Goal: Task Accomplishment & Management: Manage account settings

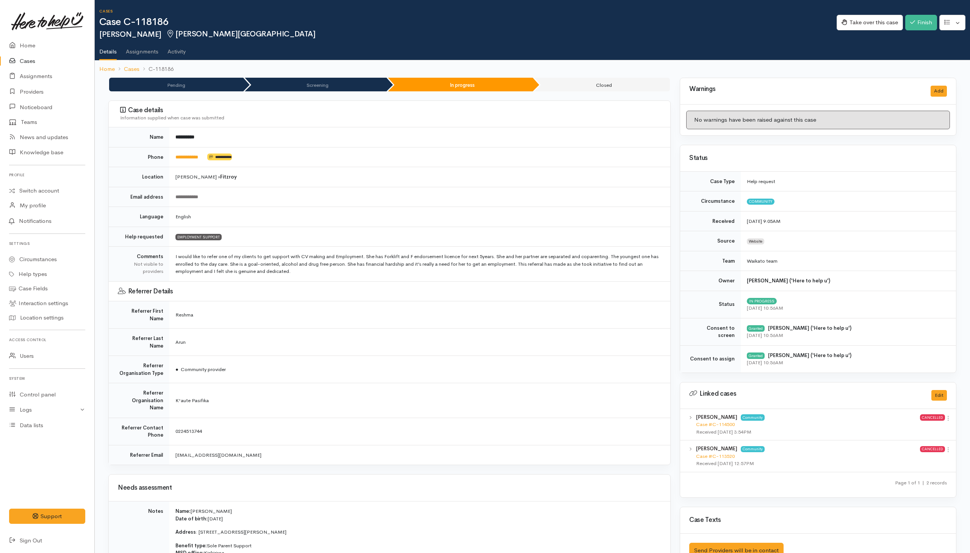
scroll to position [1137, 0]
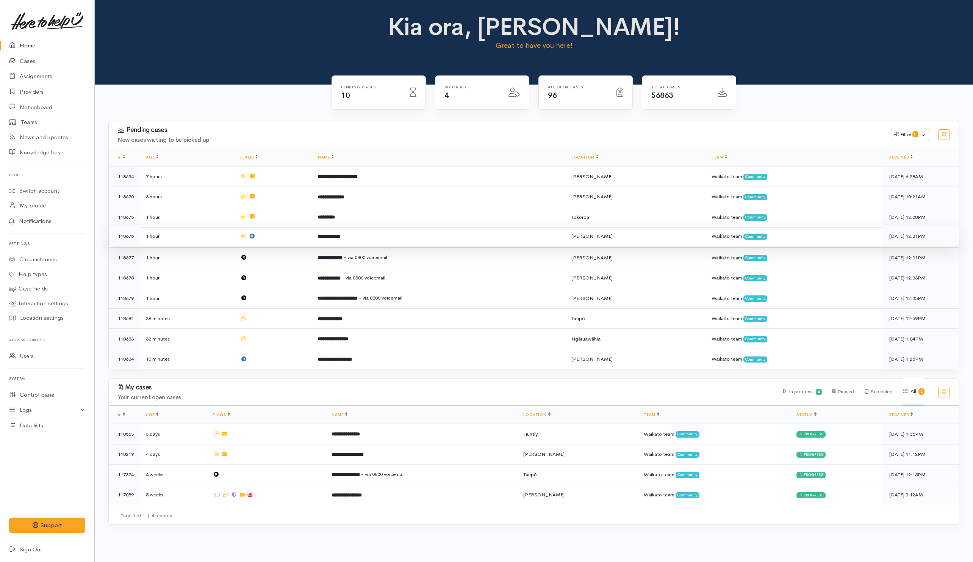
click at [284, 240] on td at bounding box center [273, 236] width 78 height 20
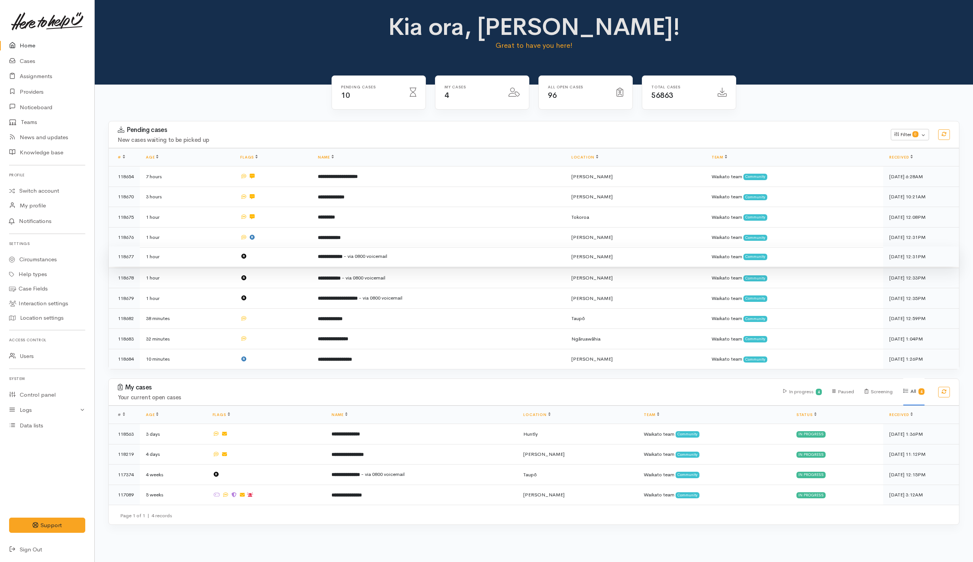
click at [286, 257] on td at bounding box center [273, 256] width 78 height 20
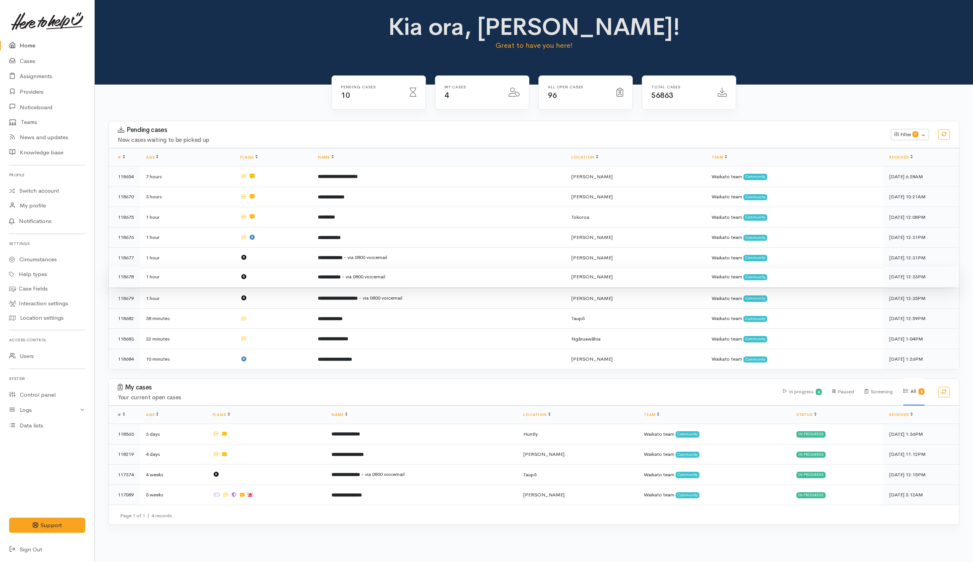
click at [286, 280] on td at bounding box center [273, 276] width 78 height 20
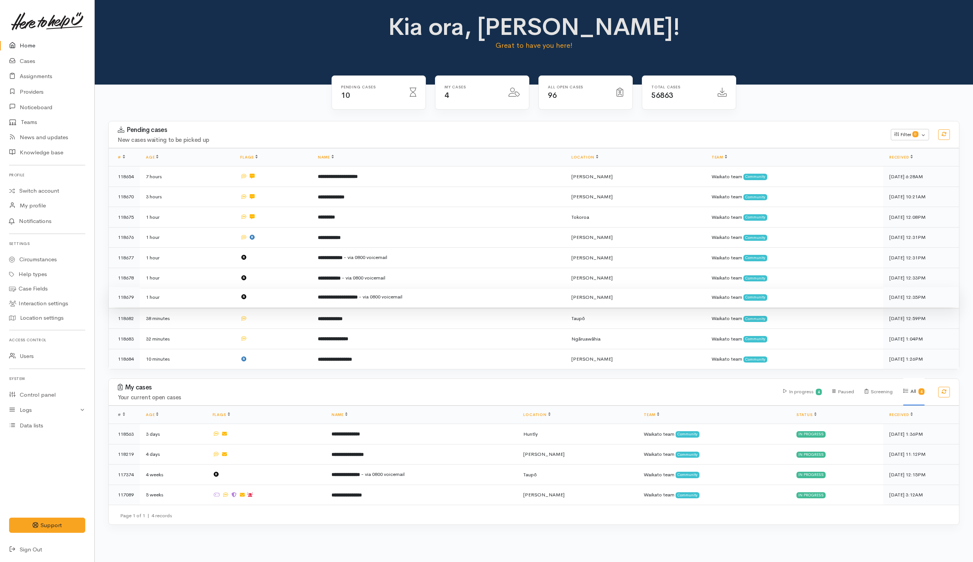
click at [285, 296] on td at bounding box center [273, 297] width 78 height 20
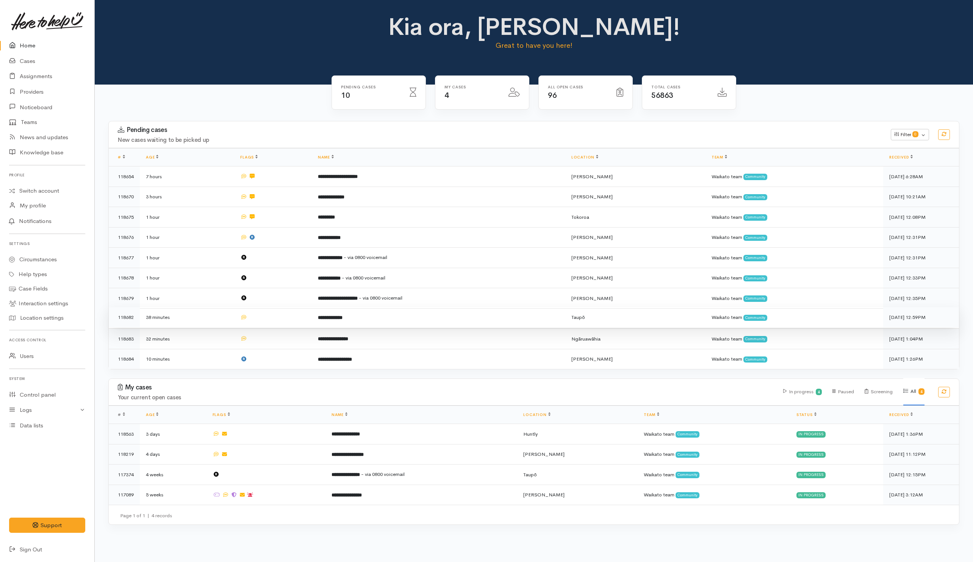
click at [285, 319] on td at bounding box center [273, 317] width 78 height 20
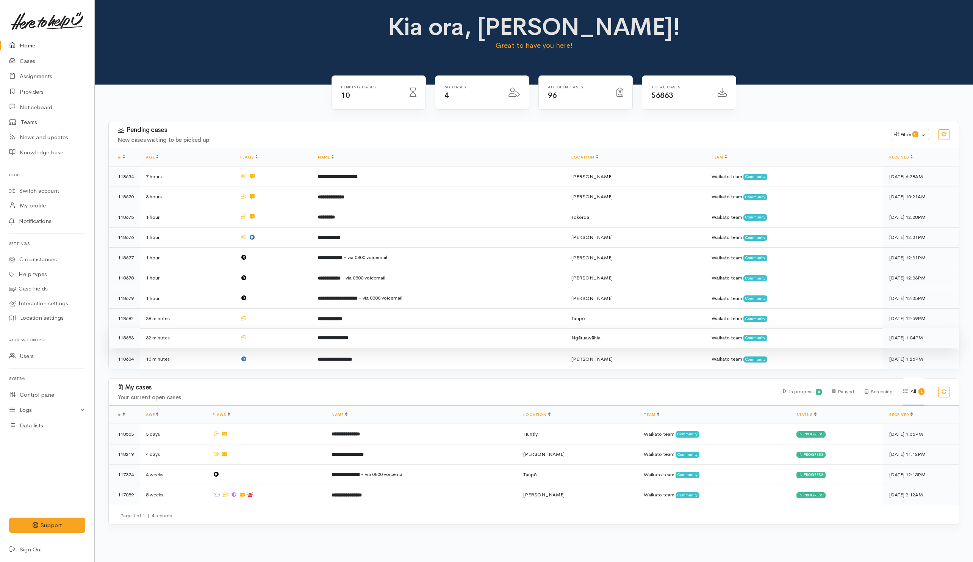
click at [279, 338] on td at bounding box center [273, 337] width 78 height 20
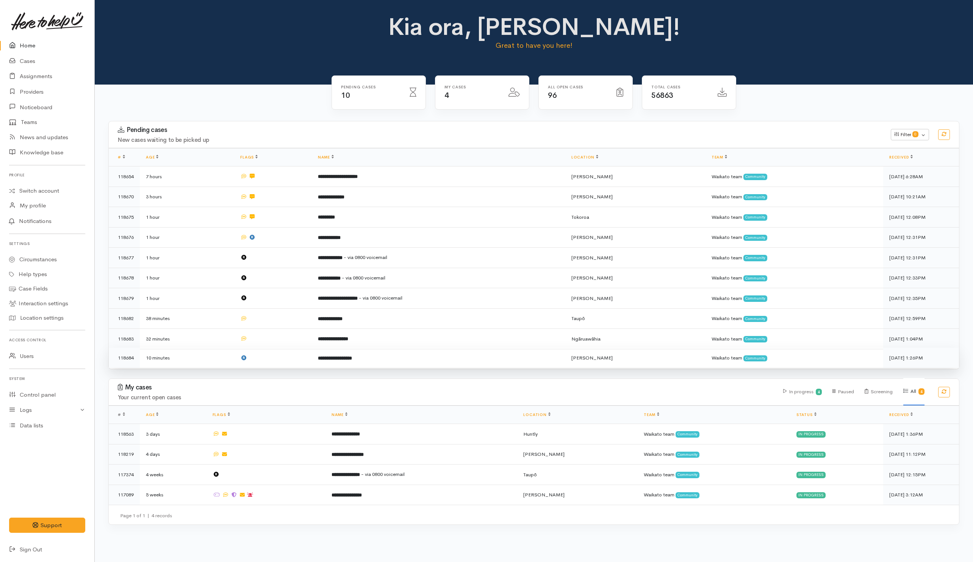
click at [277, 357] on td at bounding box center [273, 357] width 78 height 20
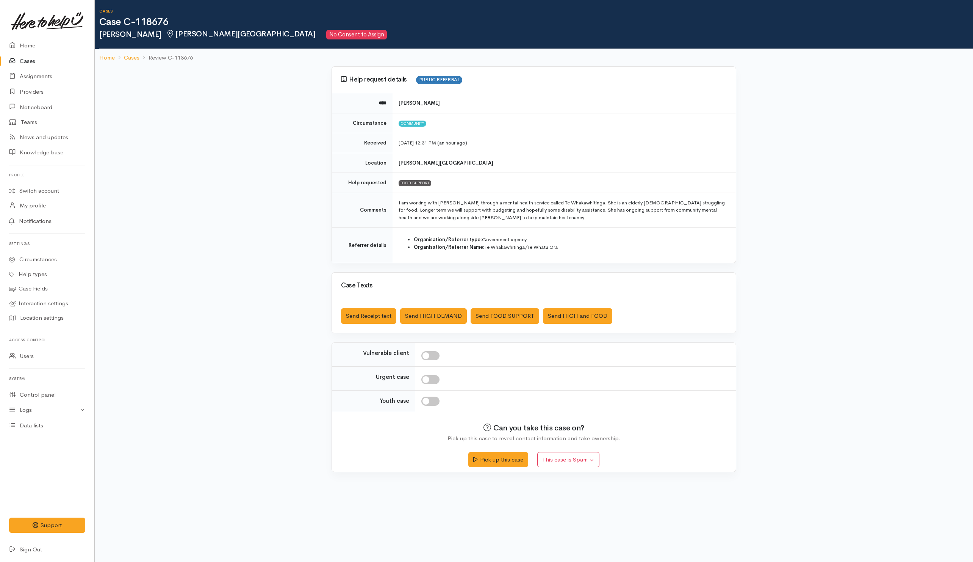
click at [458, 257] on td "Organisation/Referrer type: Government agency Organisation/Referrer Name: Te Wh…" at bounding box center [564, 245] width 343 height 36
